Goal: Information Seeking & Learning: Learn about a topic

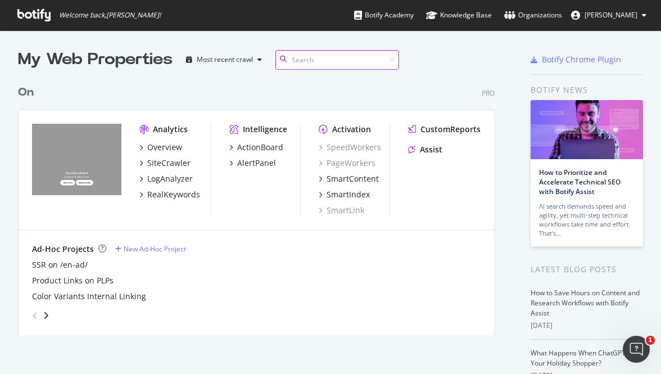
scroll to position [264, 485]
click at [180, 182] on div "LogAnalyzer" at bounding box center [170, 178] width 46 height 11
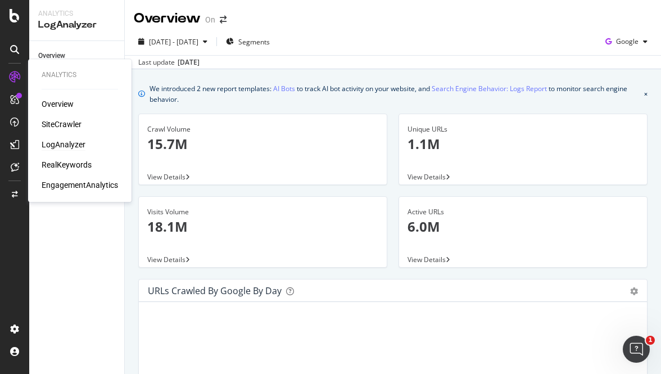
click at [61, 146] on div "LogAnalyzer" at bounding box center [64, 144] width 44 height 11
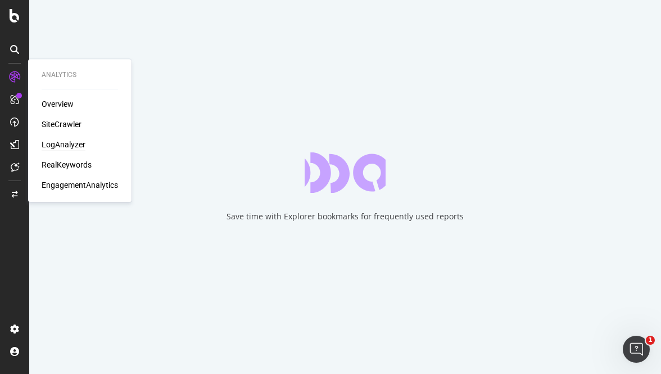
click at [51, 145] on div "LogAnalyzer" at bounding box center [64, 144] width 44 height 11
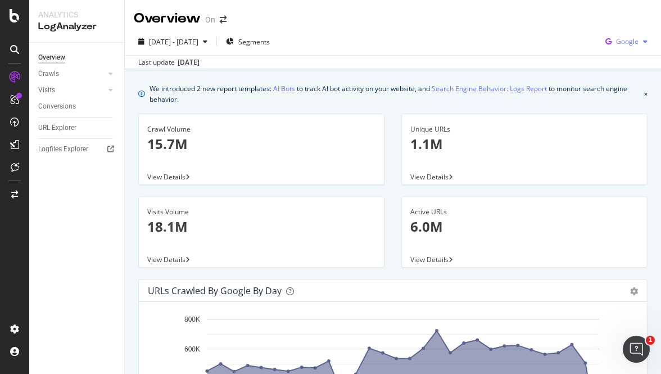
click at [626, 43] on span "Google" at bounding box center [627, 42] width 22 height 10
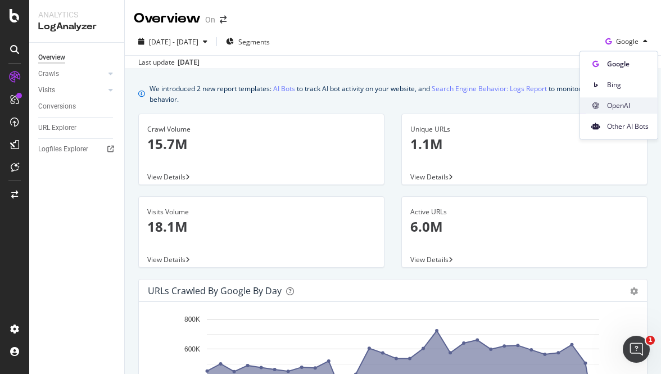
click at [620, 102] on span "OpenAI" at bounding box center [628, 106] width 42 height 10
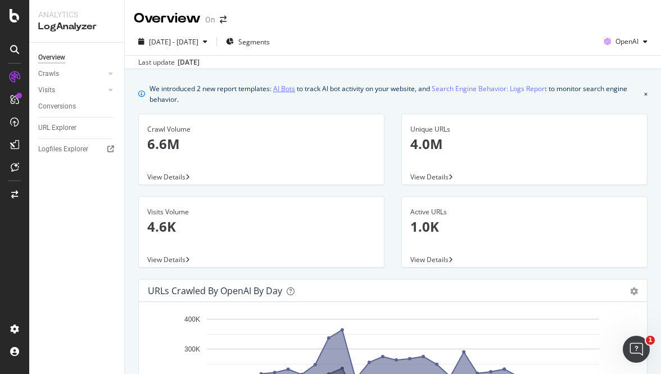
click at [287, 89] on link "AI Bots" at bounding box center [284, 89] width 22 height 12
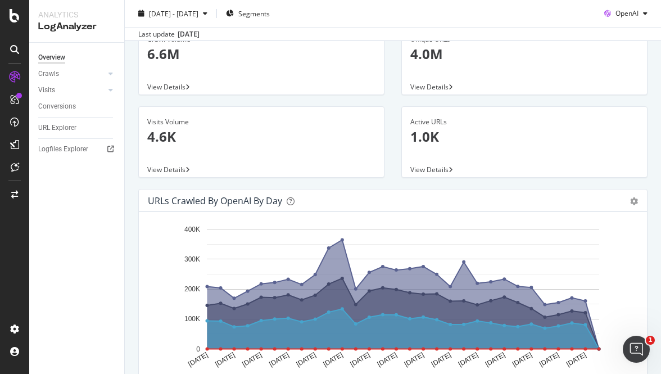
scroll to position [90, 0]
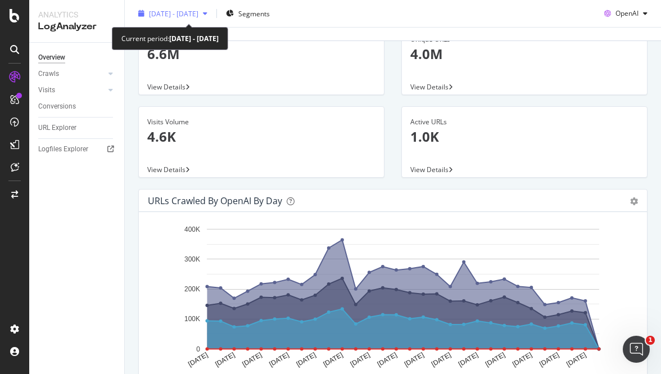
click at [198, 15] on span "2025 Aug. 18th - Sep. 16th" at bounding box center [173, 13] width 49 height 10
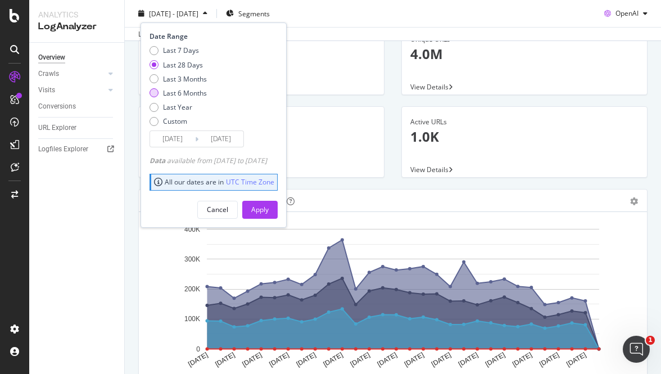
click at [172, 92] on div "Last 6 Months" at bounding box center [185, 93] width 44 height 10
type input "2025/03/17"
click at [269, 210] on div "Apply" at bounding box center [259, 209] width 17 height 10
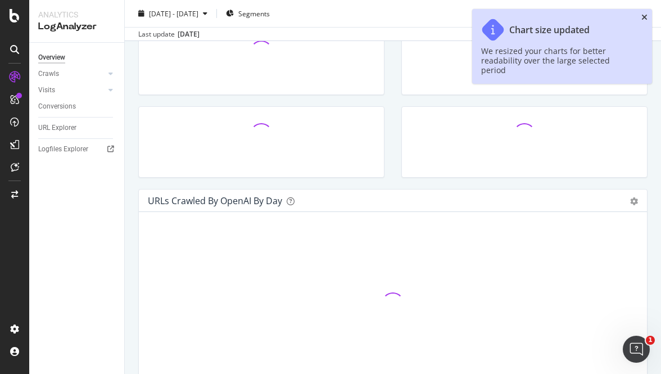
click at [644, 19] on icon "close toast" at bounding box center [644, 17] width 6 height 8
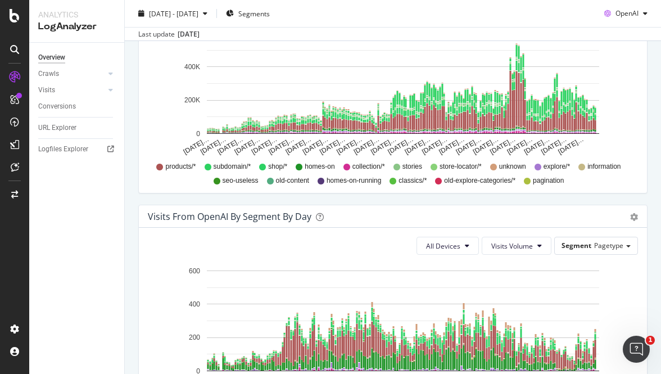
scroll to position [784, 0]
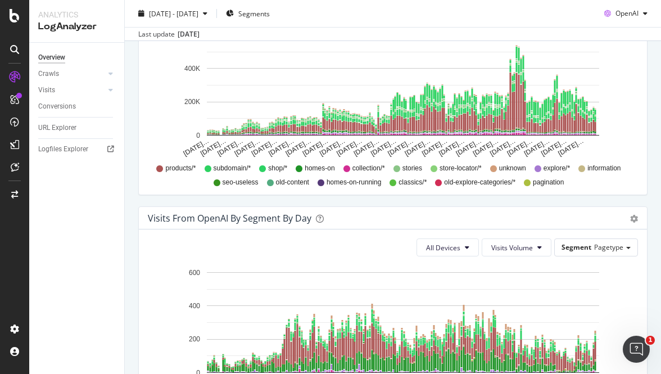
click at [526, 21] on div "2025 Mar. 17th - Sep. 16th Segments OpenAI" at bounding box center [393, 15] width 536 height 22
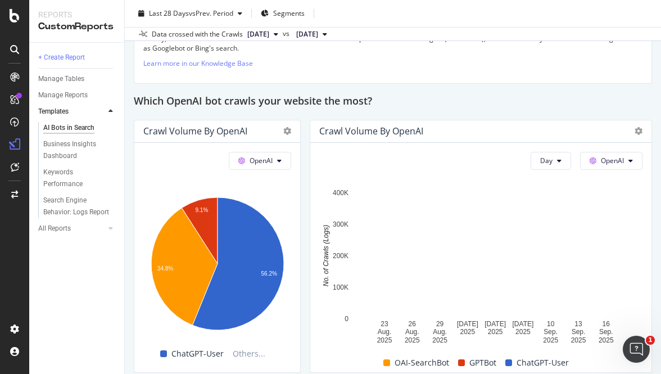
scroll to position [938, 0]
